Goal: Task Accomplishment & Management: Manage account settings

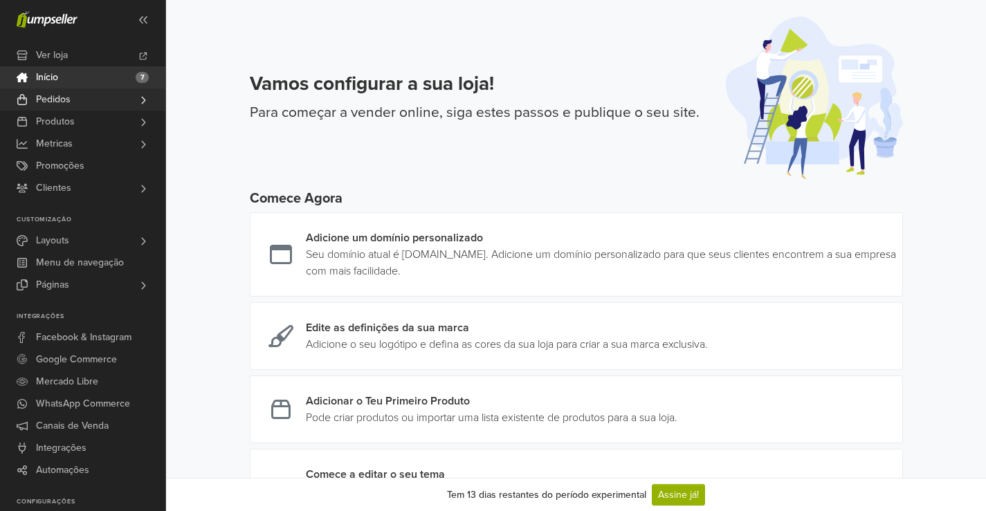
click at [60, 98] on span "Pedidos" at bounding box center [53, 100] width 35 height 22
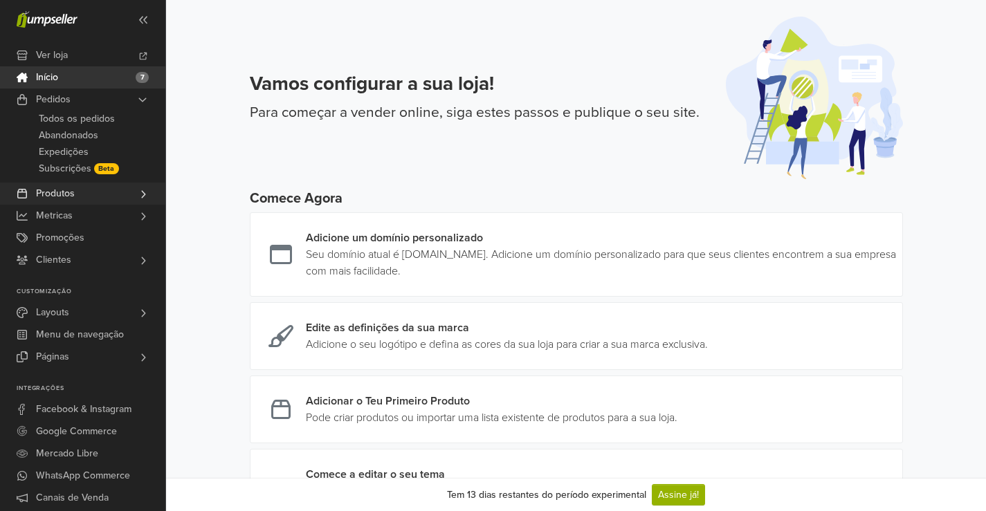
click at [76, 196] on link "Produtos" at bounding box center [82, 194] width 165 height 22
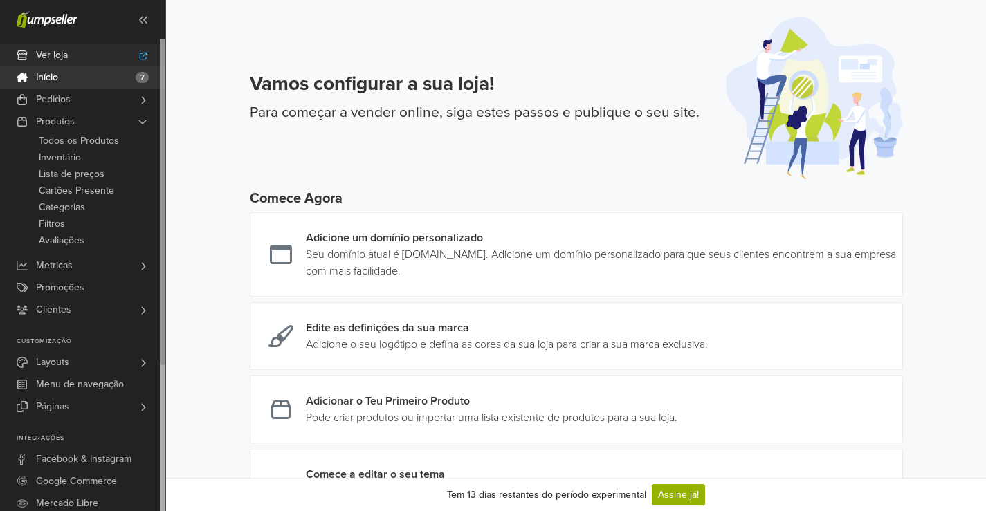
click at [62, 53] on span "Ver loja" at bounding box center [52, 55] width 32 height 22
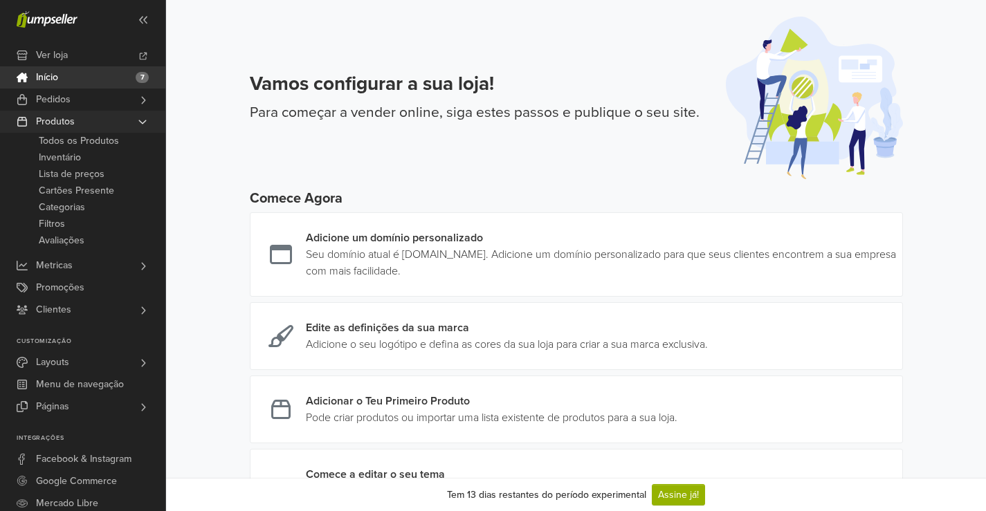
click at [97, 119] on link "Produtos" at bounding box center [82, 122] width 165 height 22
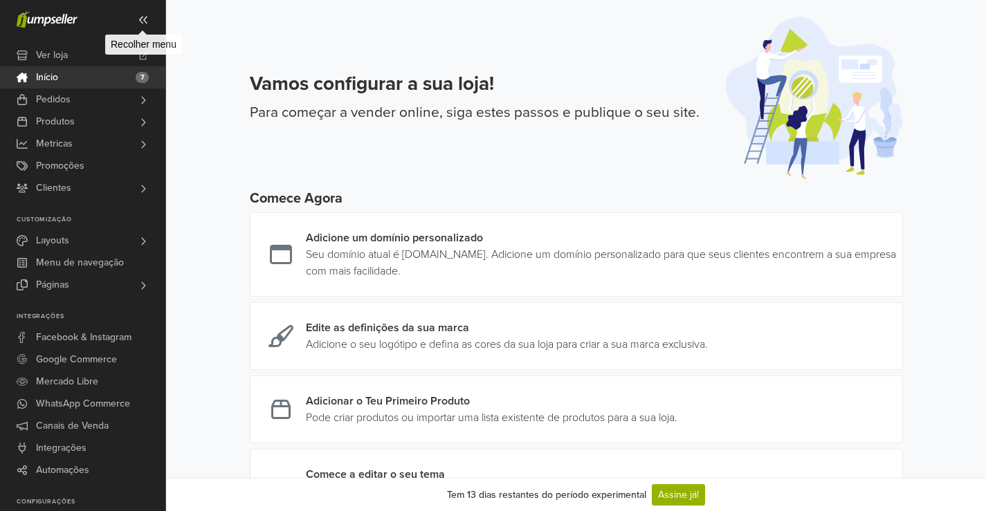
click at [146, 17] on icon at bounding box center [143, 20] width 8 height 8
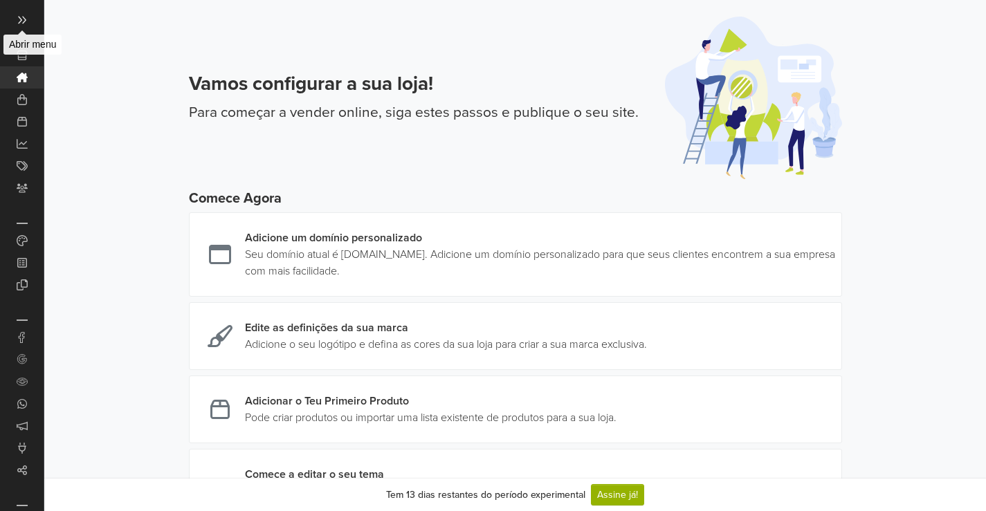
click at [19, 17] on icon at bounding box center [22, 20] width 8 height 8
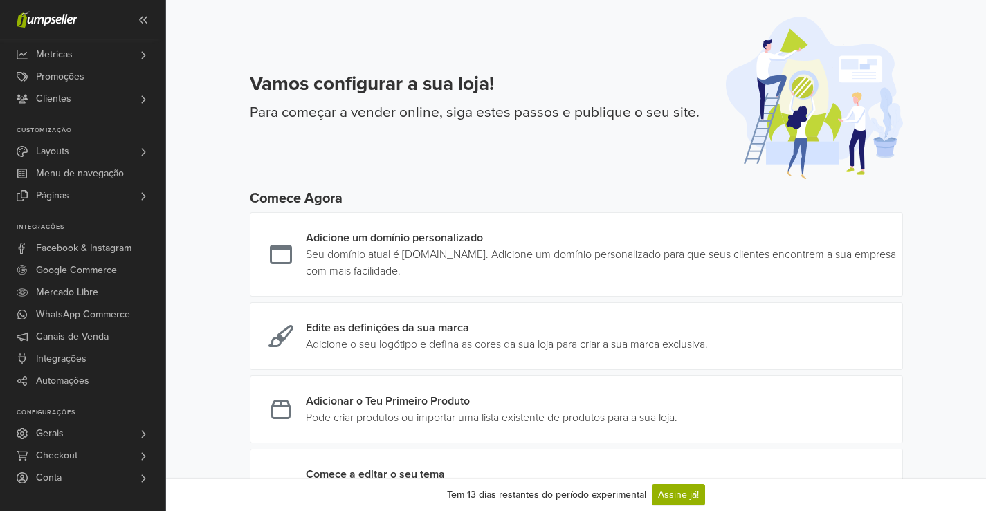
scroll to position [69, 0]
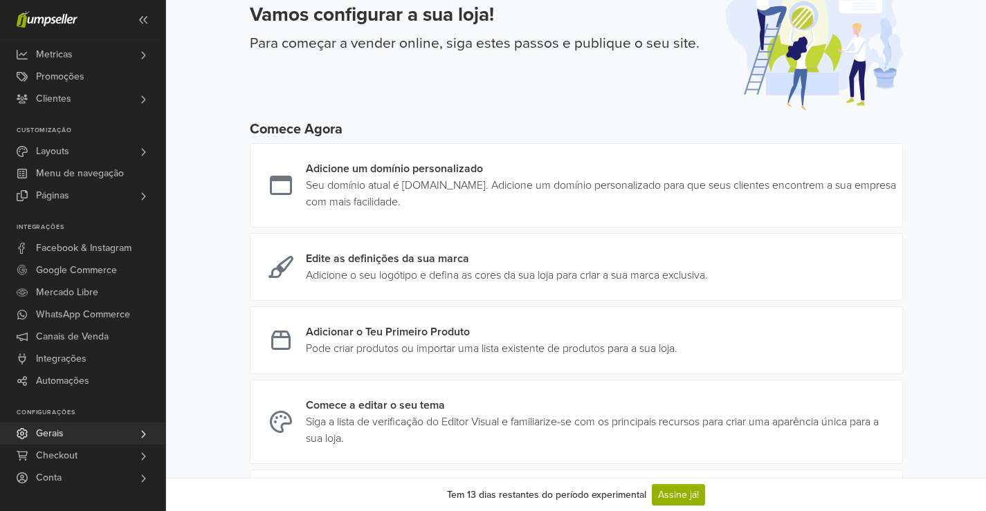
click at [102, 438] on link "Gerais" at bounding box center [82, 434] width 165 height 22
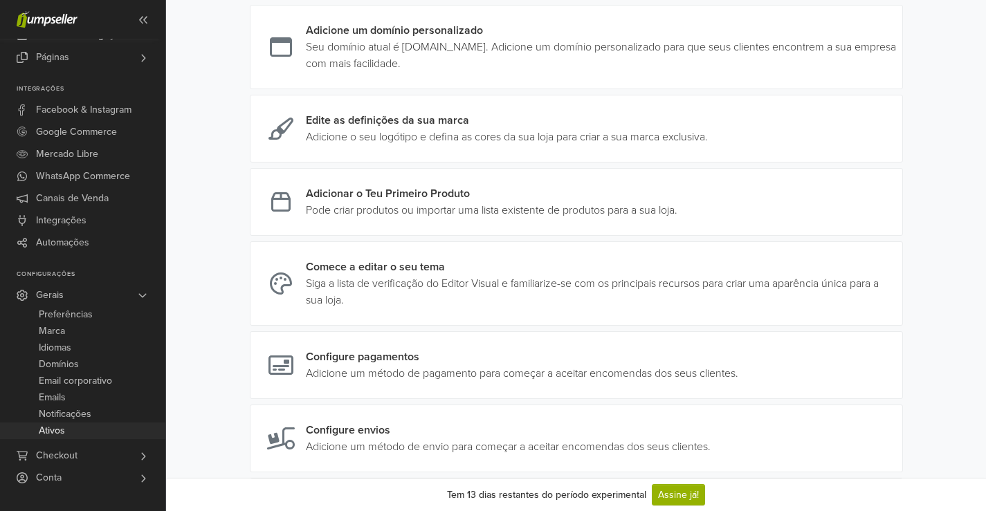
scroll to position [277, 0]
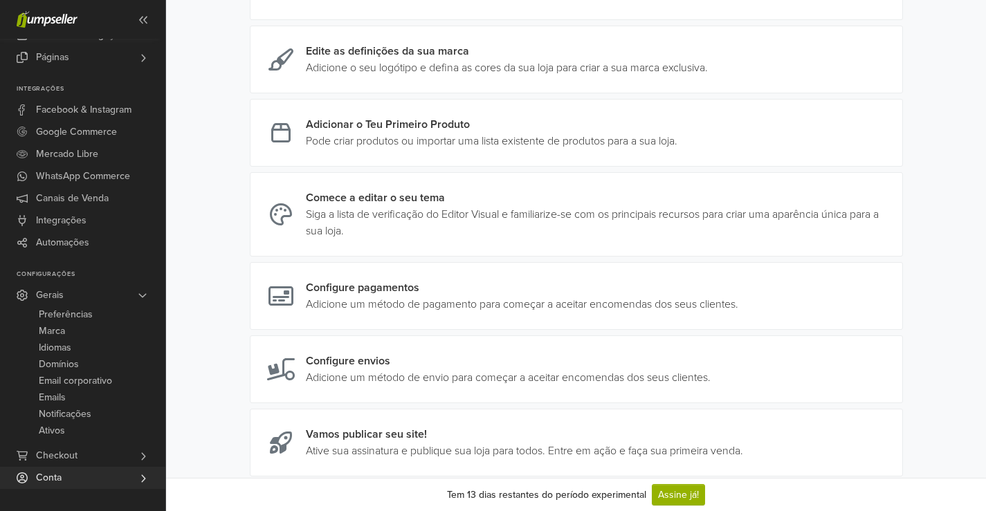
click at [62, 476] on link "Conta" at bounding box center [82, 478] width 165 height 22
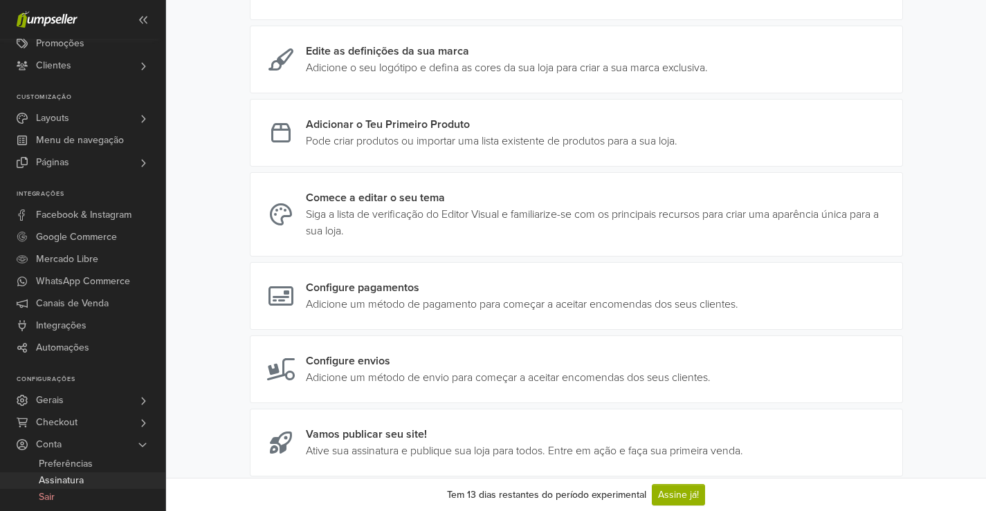
click at [93, 477] on link "Assinatura" at bounding box center [82, 480] width 165 height 17
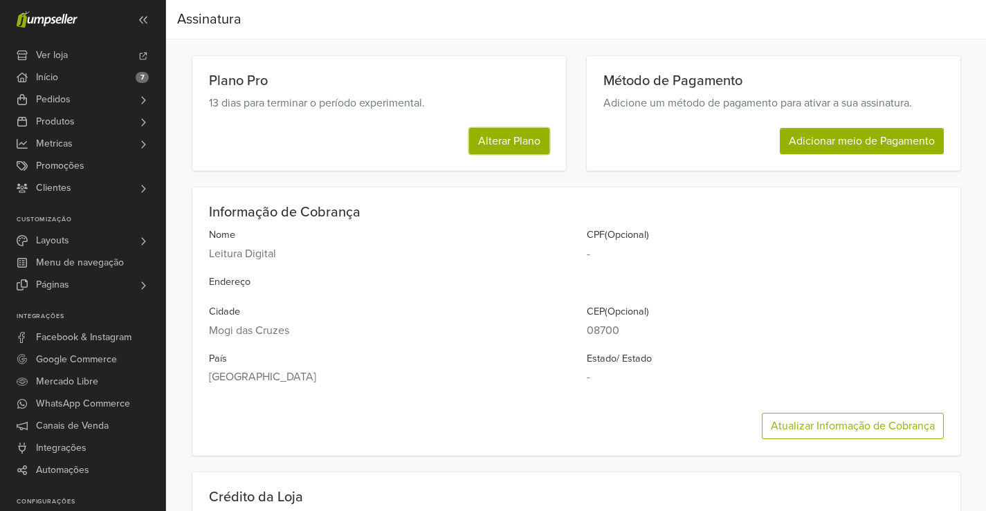
click at [527, 138] on button "Alterar Plano" at bounding box center [509, 141] width 80 height 26
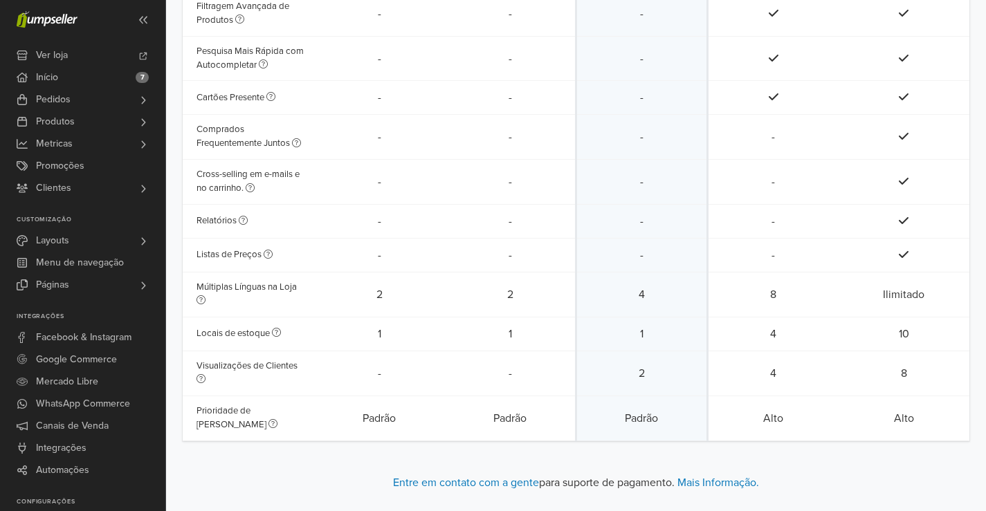
scroll to position [1329, 0]
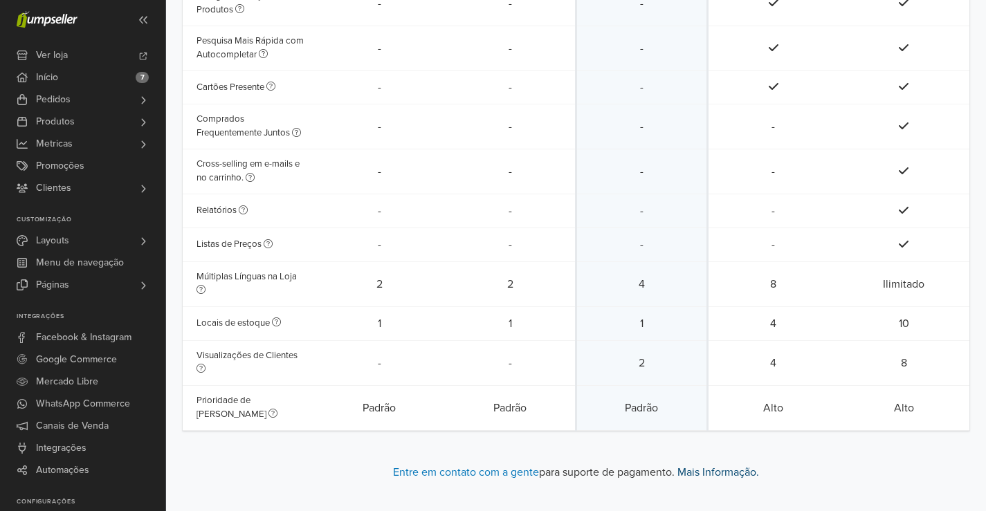
click at [737, 465] on link "Mais Informação." at bounding box center [718, 472] width 82 height 14
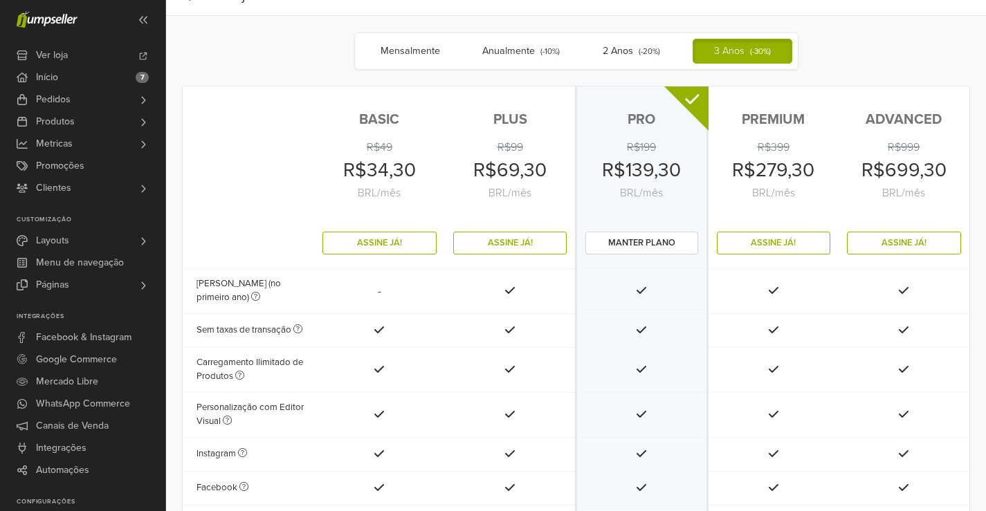
scroll to position [0, 0]
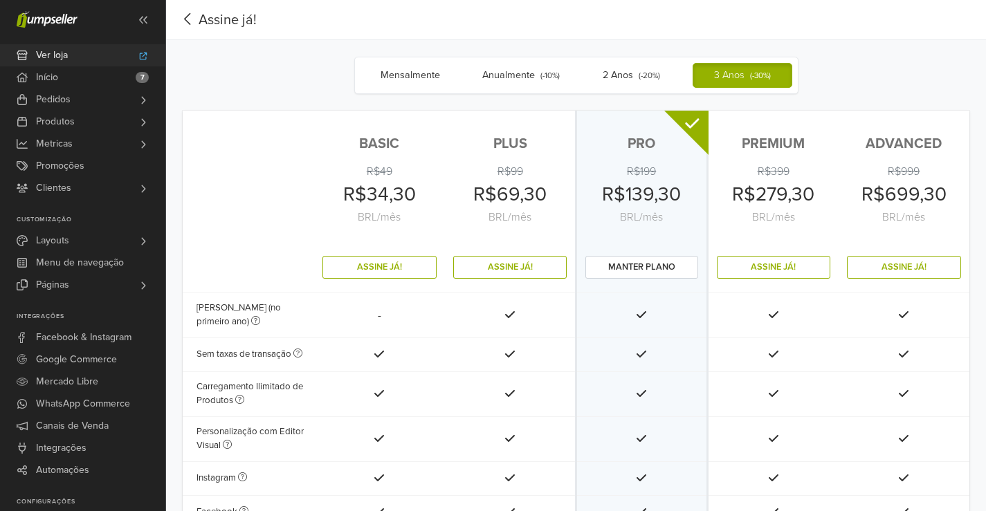
click at [62, 50] on span "Ver loja" at bounding box center [52, 55] width 32 height 22
click at [75, 80] on link "Início 7" at bounding box center [82, 77] width 165 height 22
